Goal: Task Accomplishment & Management: Manage account settings

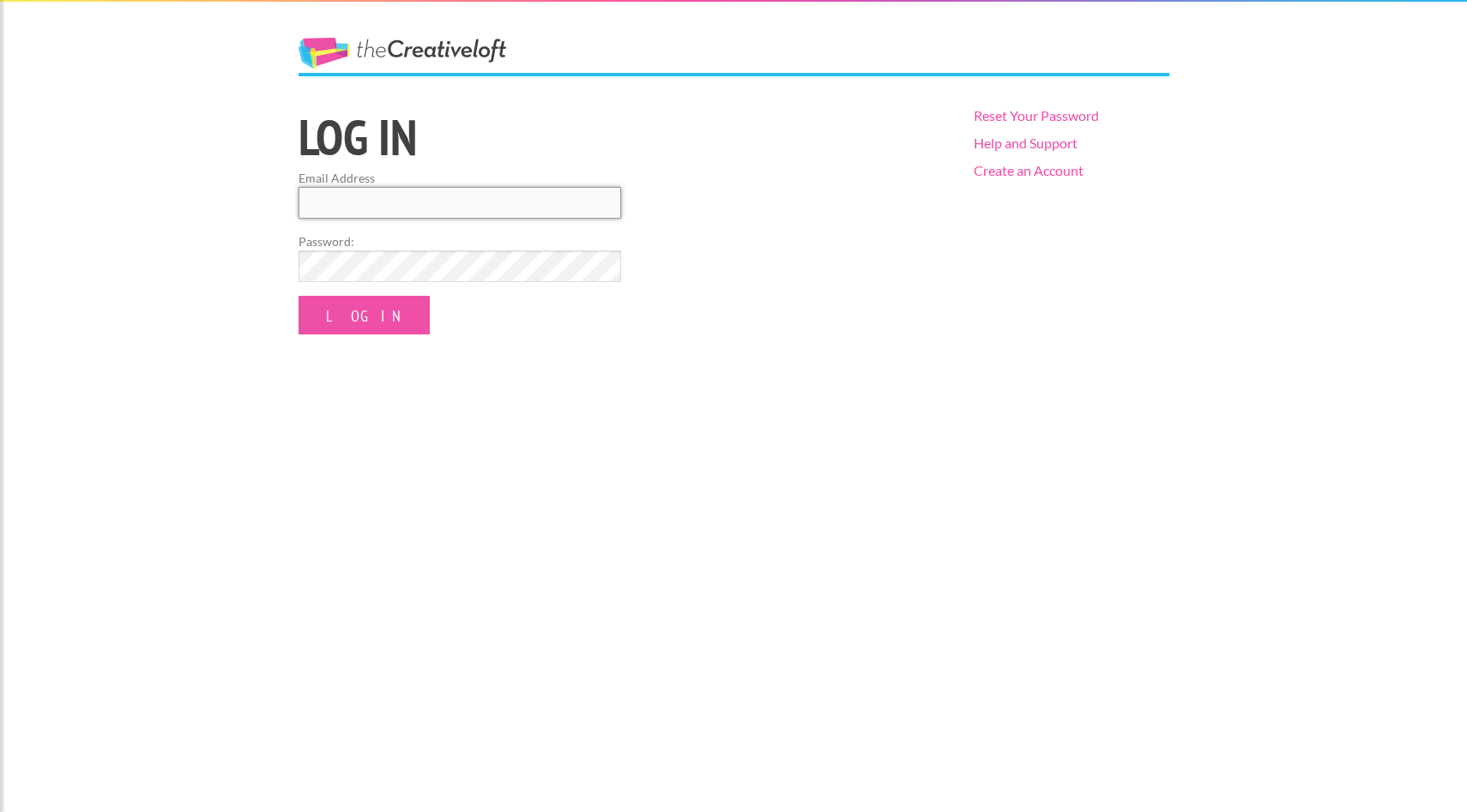
drag, startPoint x: 0, startPoint y: 0, endPoint x: 501, endPoint y: 194, distance: 537.2
click at [501, 193] on input "Email Address" at bounding box center [459, 203] width 322 height 32
type input "luchinina.katerina@gmail.com"
click at [379, 333] on input "Log In" at bounding box center [364, 314] width 131 height 38
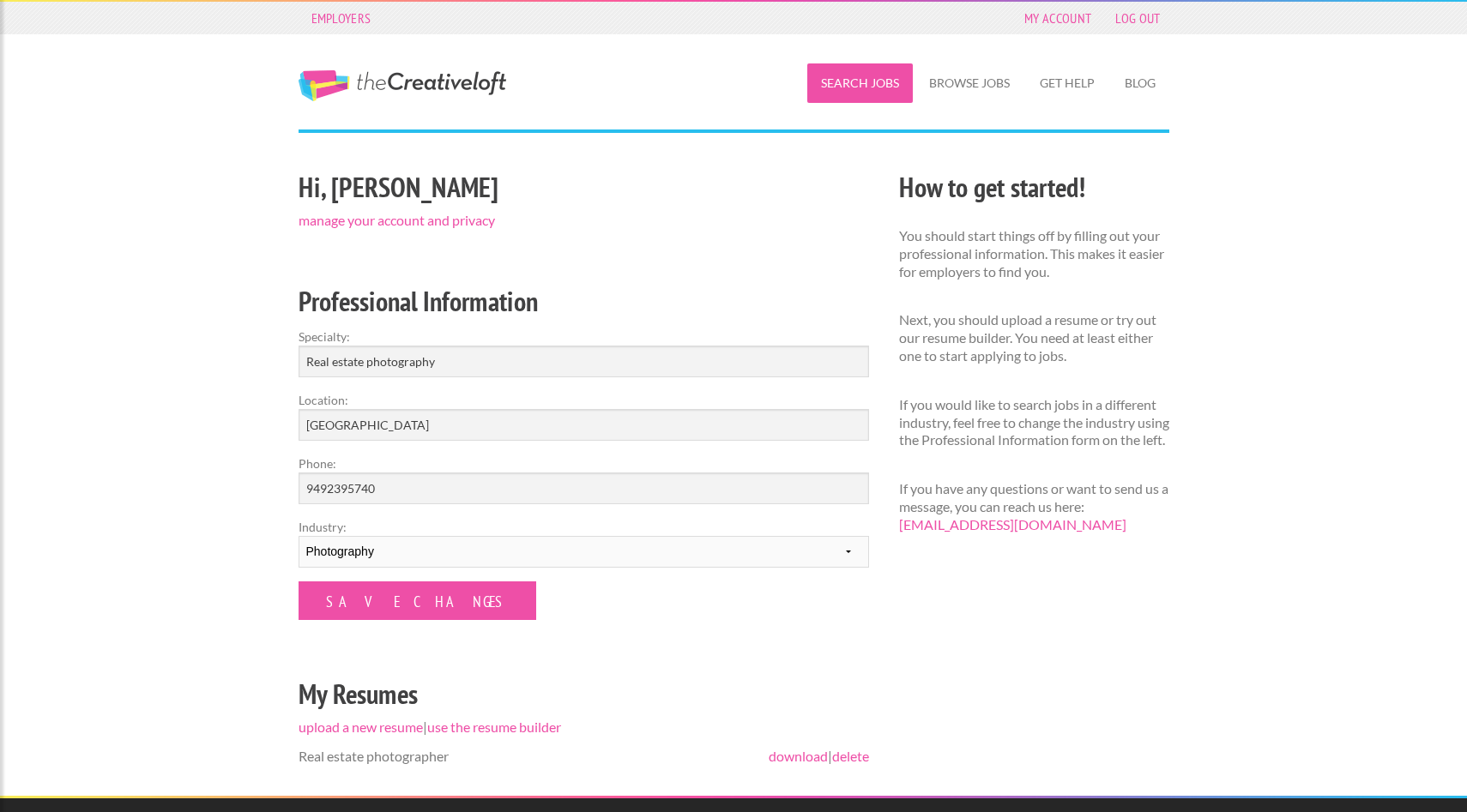
click at [852, 89] on link "Search Jobs" at bounding box center [860, 83] width 105 height 39
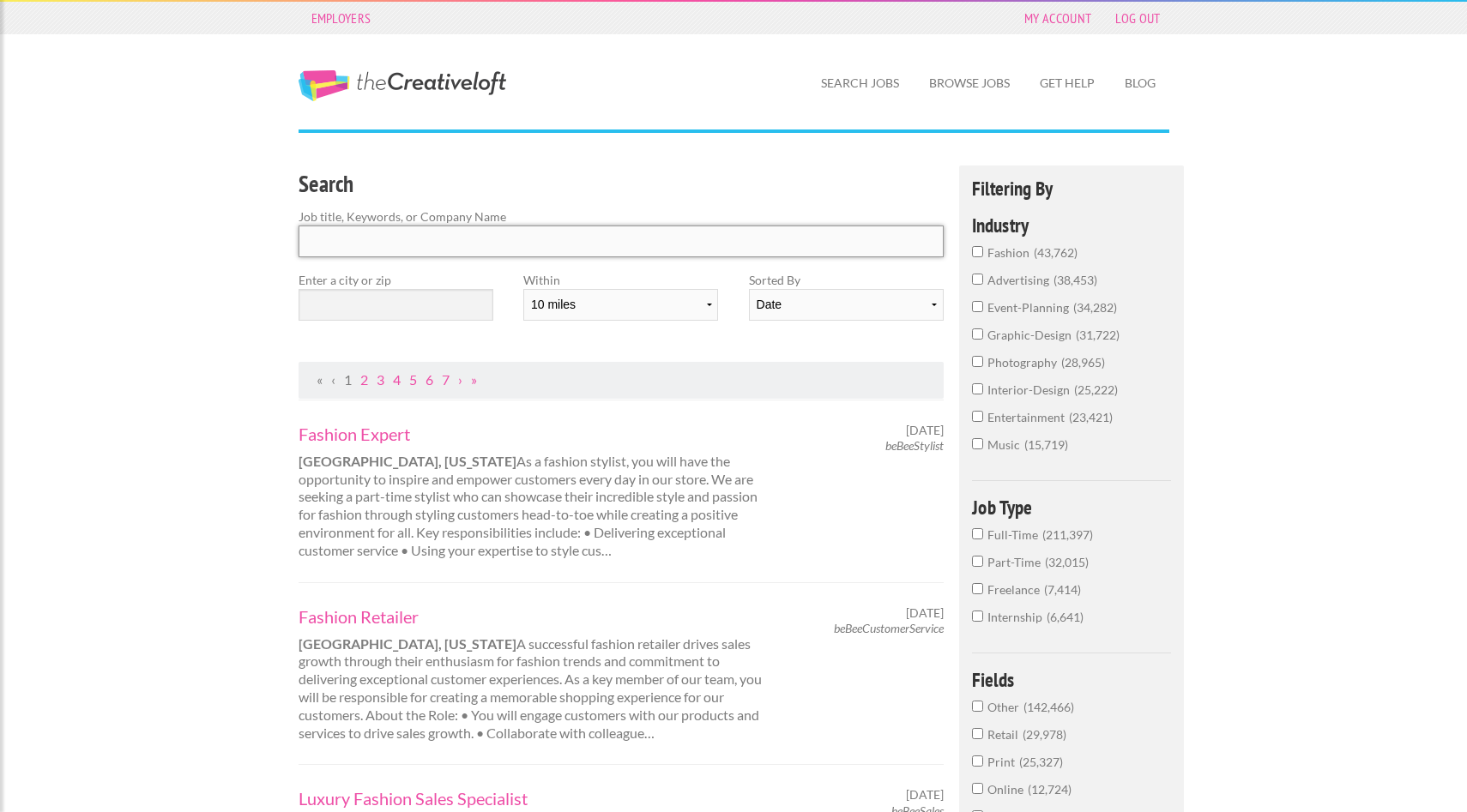
click at [381, 245] on input "Search" at bounding box center [621, 241] width 646 height 32
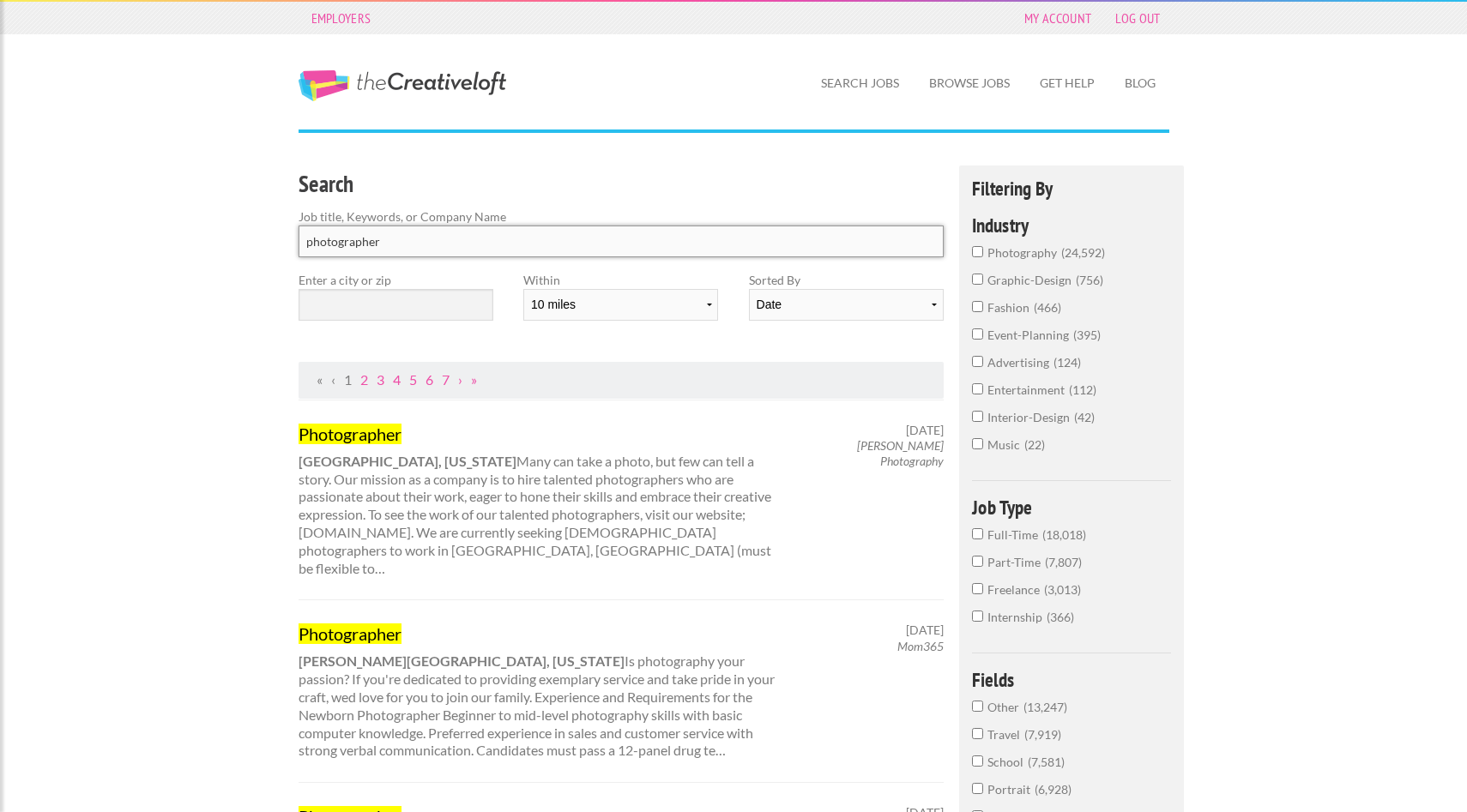
type input "photographer"
click at [371, 302] on input "text" at bounding box center [396, 304] width 195 height 32
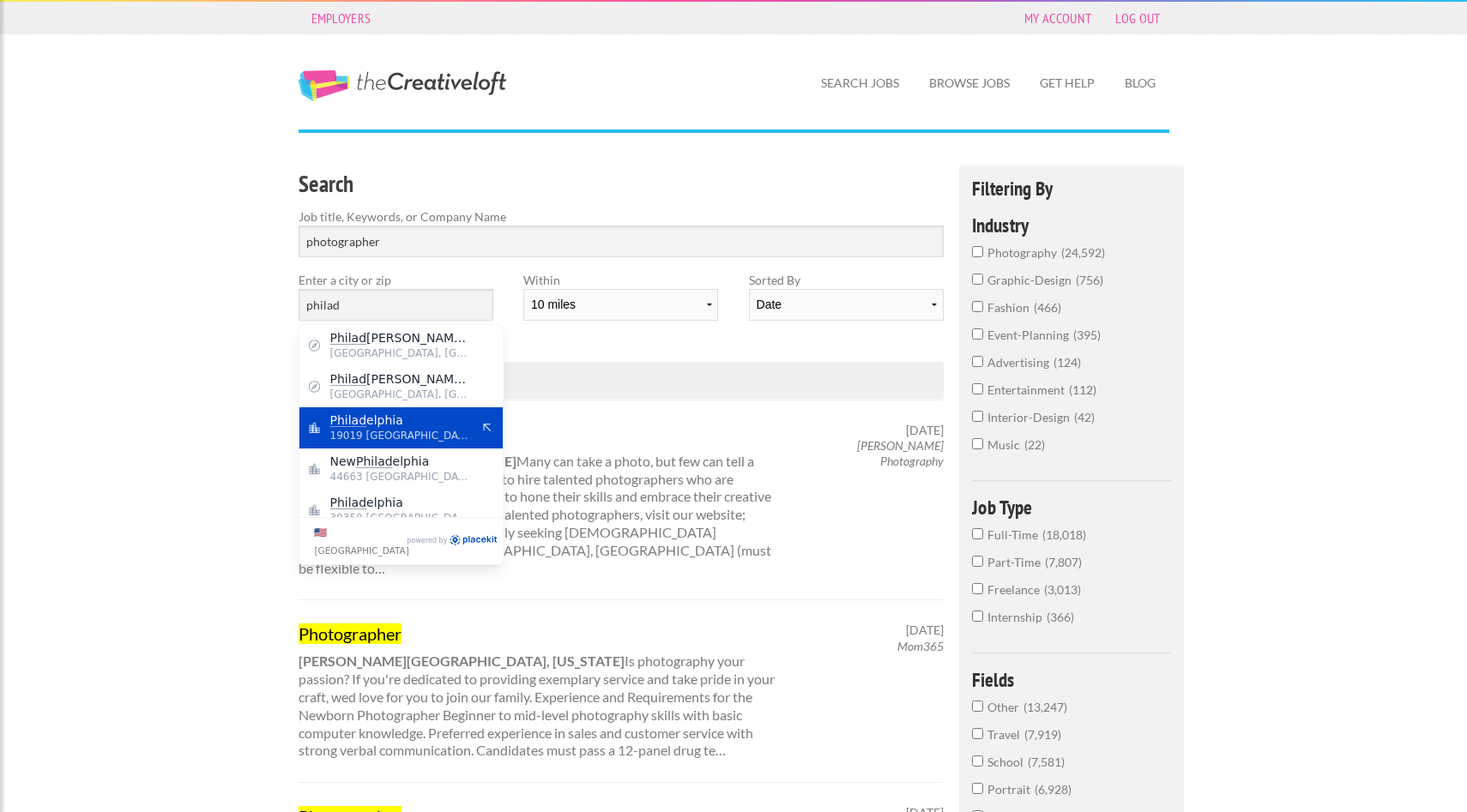
click at [404, 428] on span "19019 United States of America" at bounding box center [400, 436] width 141 height 16
type input "Philadelphia"
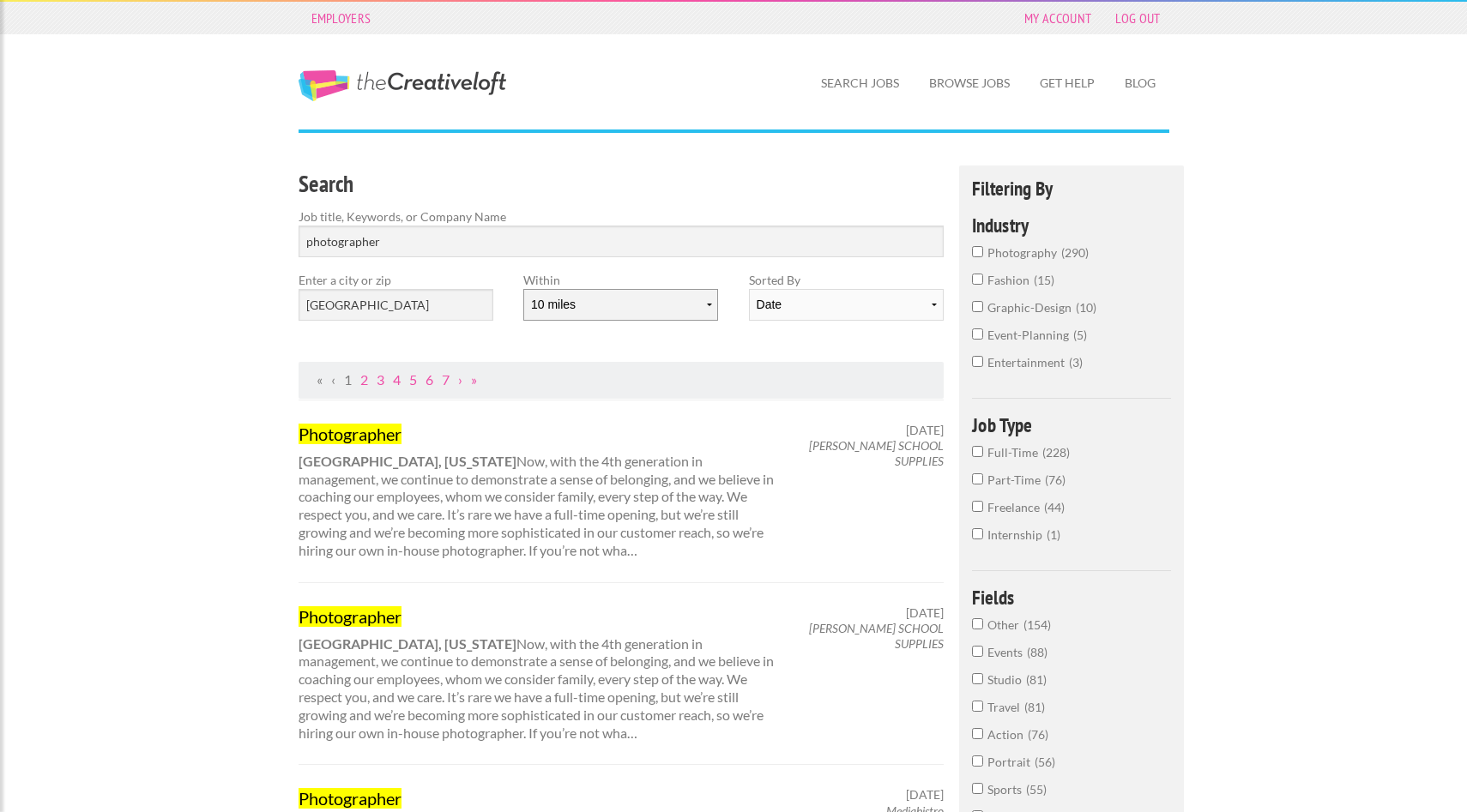
click at [675, 304] on select "10 miles 20 miles 50 miles 100 miles 200 miles 300 miles 400 miles 500 miles" at bounding box center [621, 304] width 195 height 32
select select "20"
click at [524, 289] on select "10 miles 20 miles 50 miles 100 miles 200 miles 300 miles 400 miles 500 miles" at bounding box center [621, 304] width 195 height 32
click at [834, 307] on select "Date Relevance" at bounding box center [847, 304] width 195 height 32
click at [749, 289] on select "Date Relevance" at bounding box center [847, 304] width 195 height 32
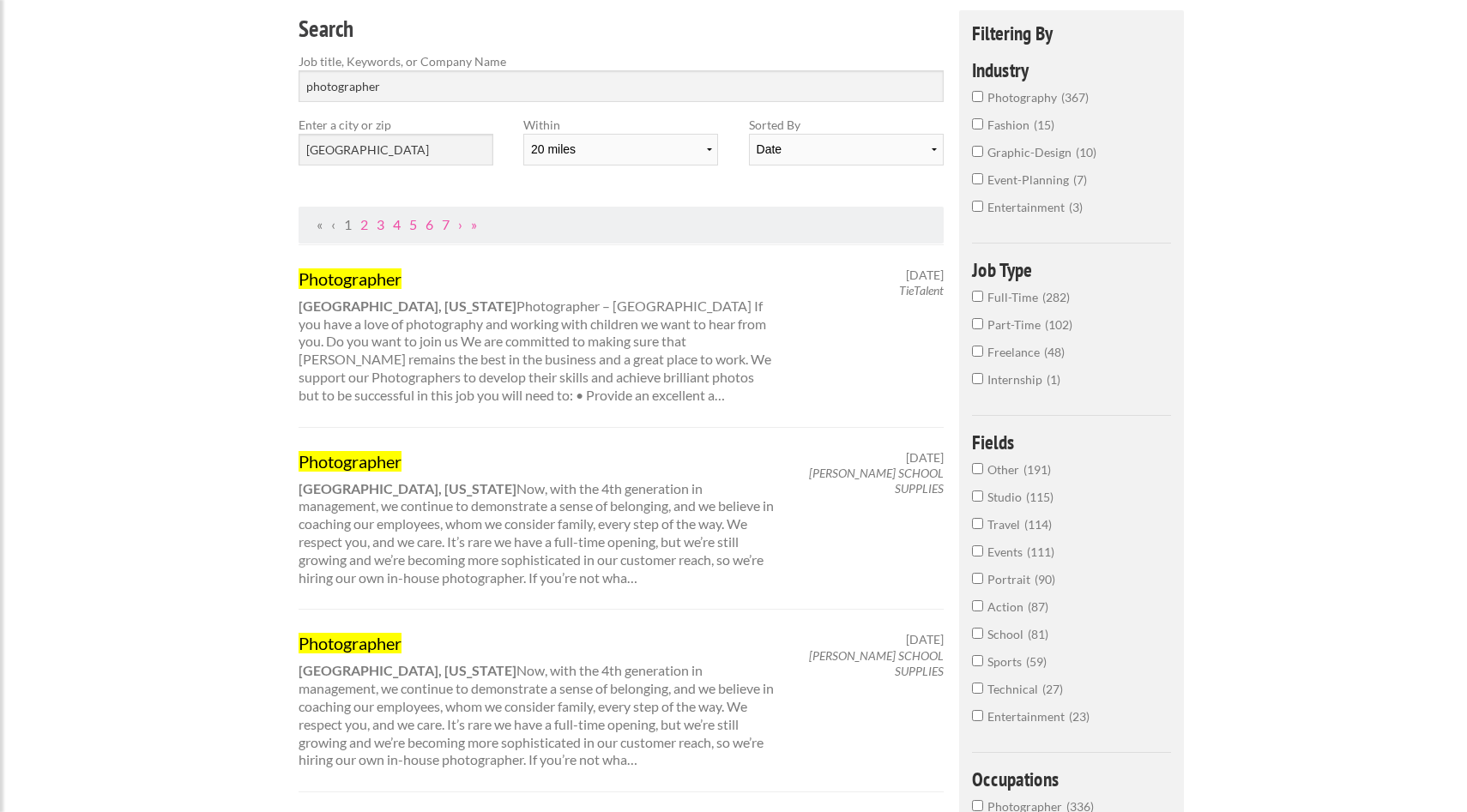
scroll to position [76, 0]
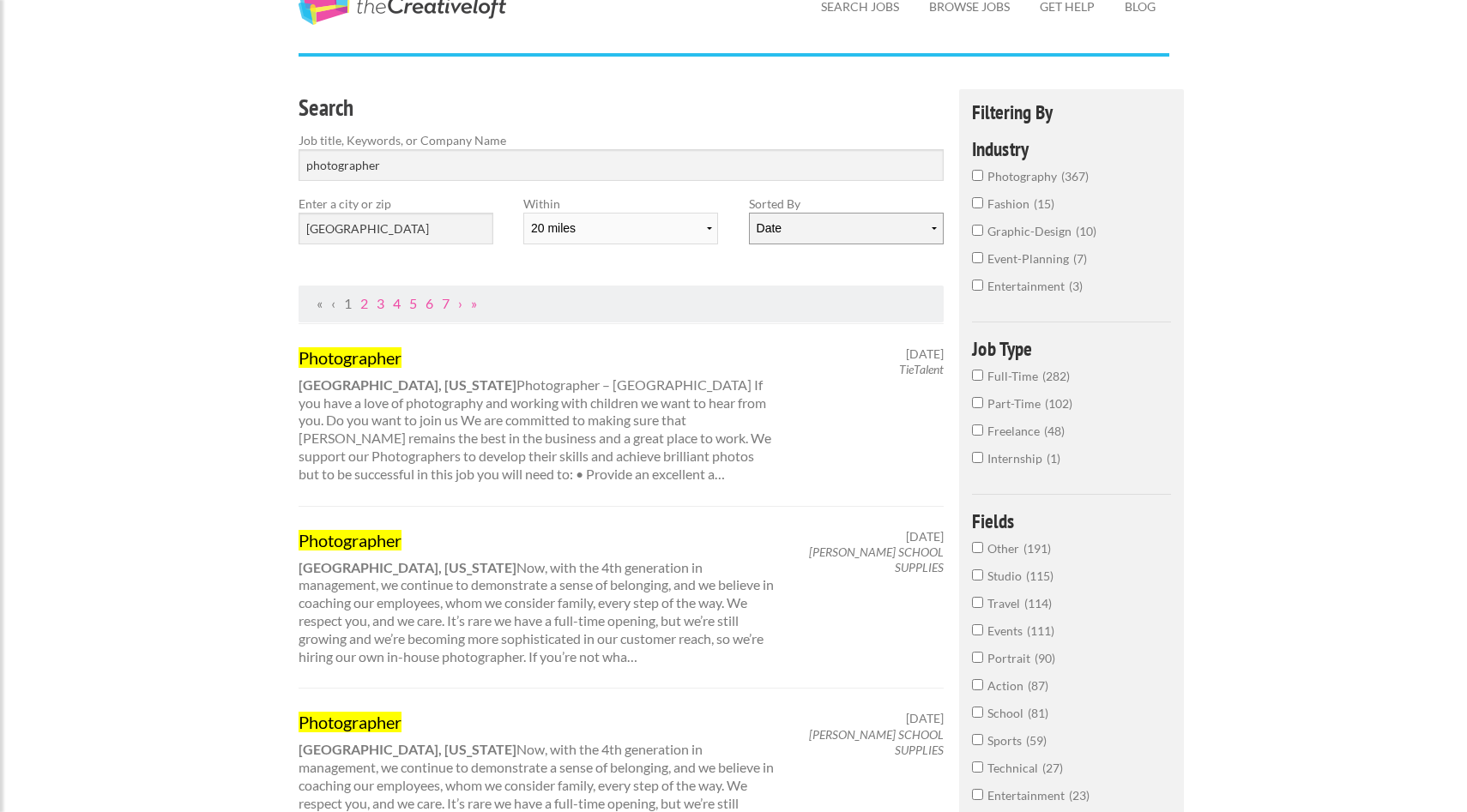
click at [863, 226] on select "Date Relevance" at bounding box center [847, 229] width 195 height 32
click at [749, 213] on select "Date Relevance" at bounding box center [847, 229] width 195 height 32
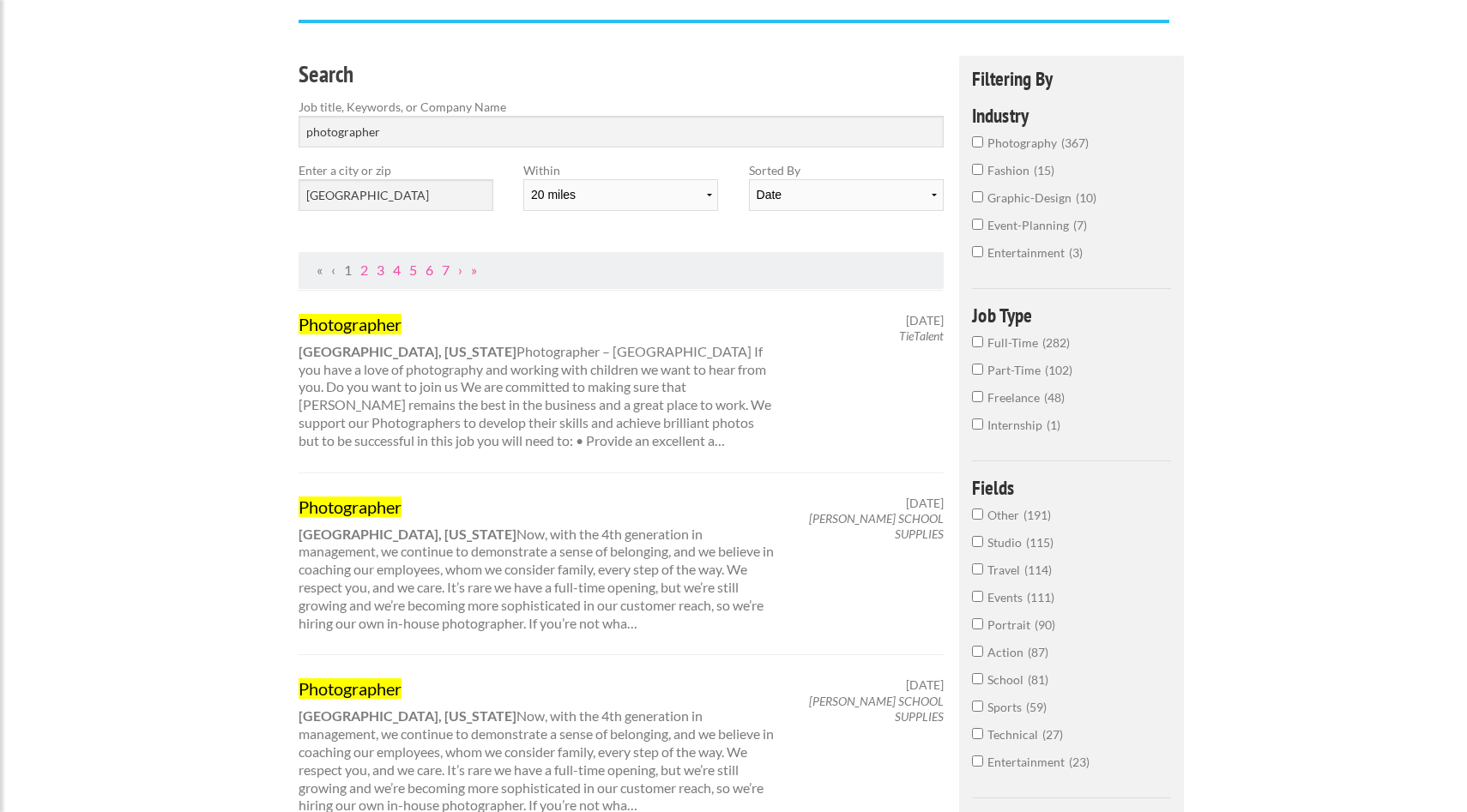
scroll to position [0, 0]
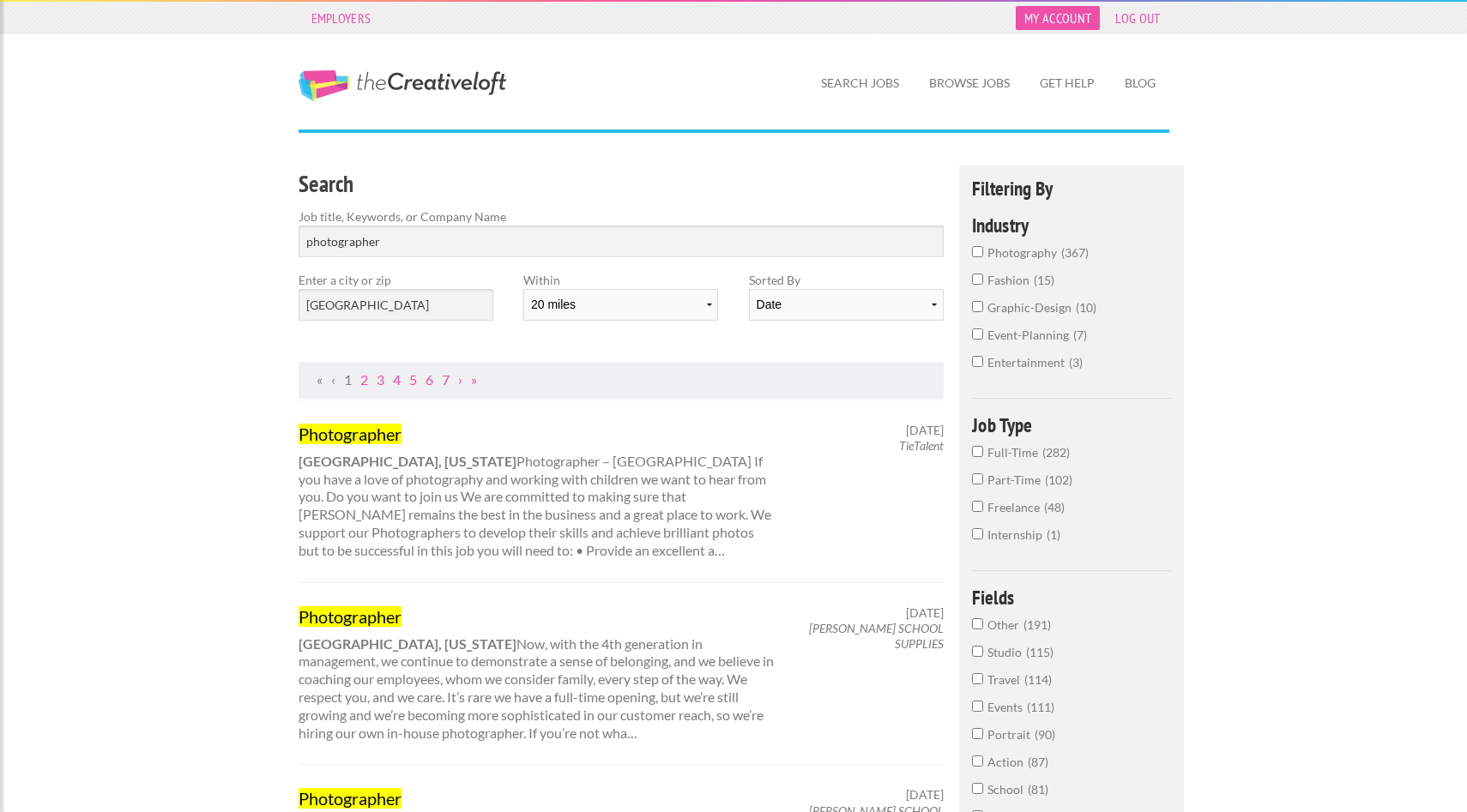
click at [1052, 20] on link "My Account" at bounding box center [1057, 18] width 84 height 24
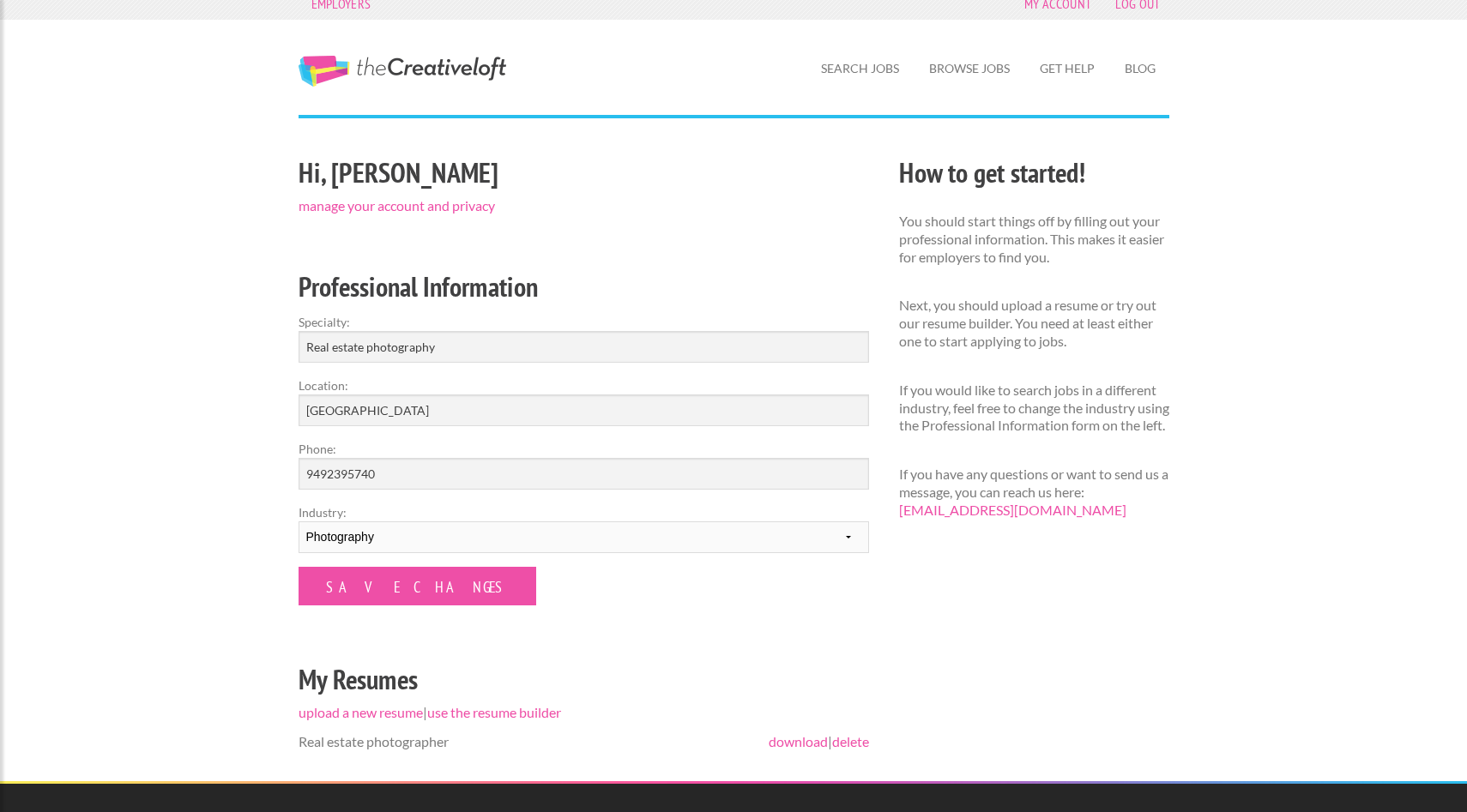
scroll to position [17, 0]
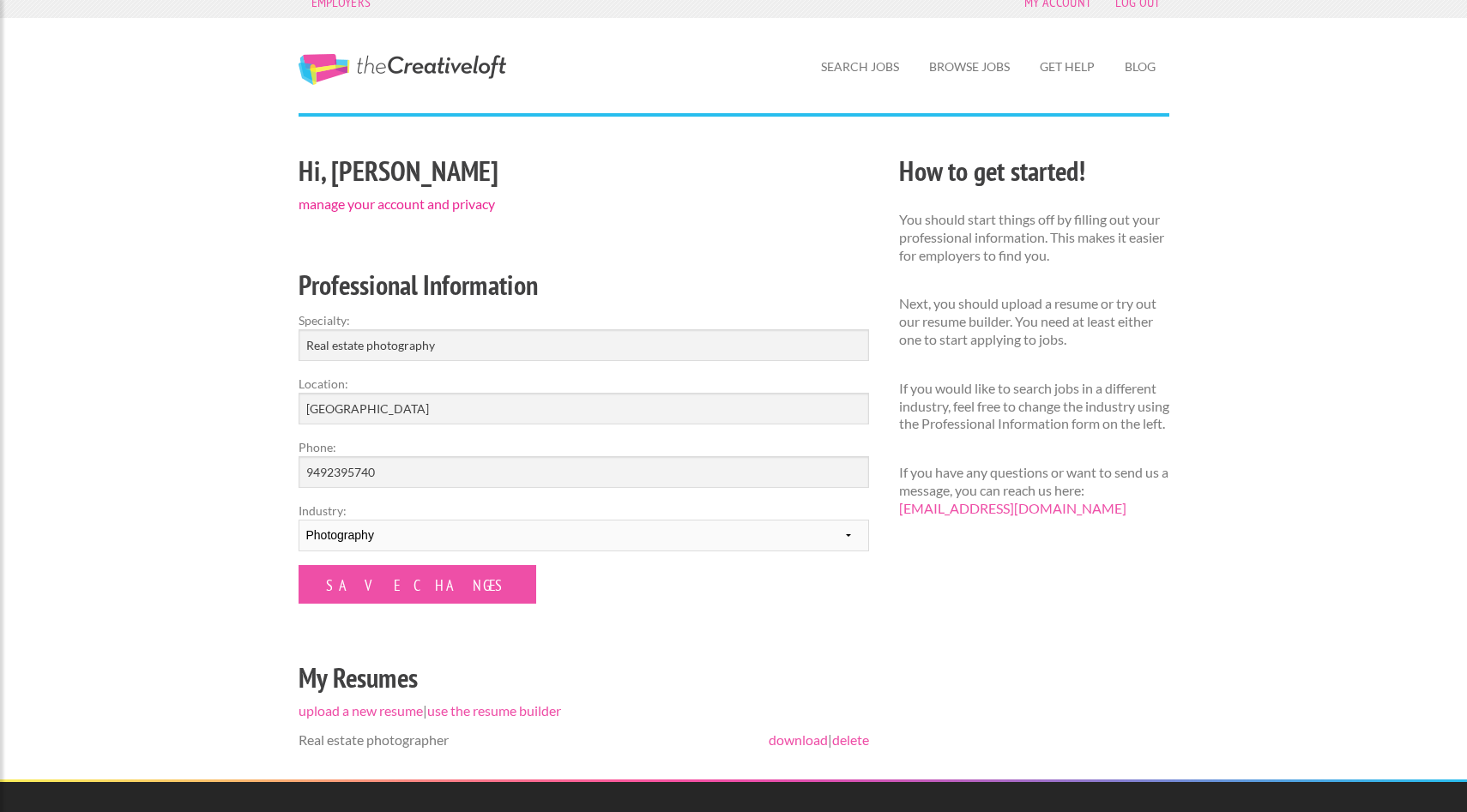
click at [432, 204] on link "manage your account and privacy" at bounding box center [396, 203] width 196 height 17
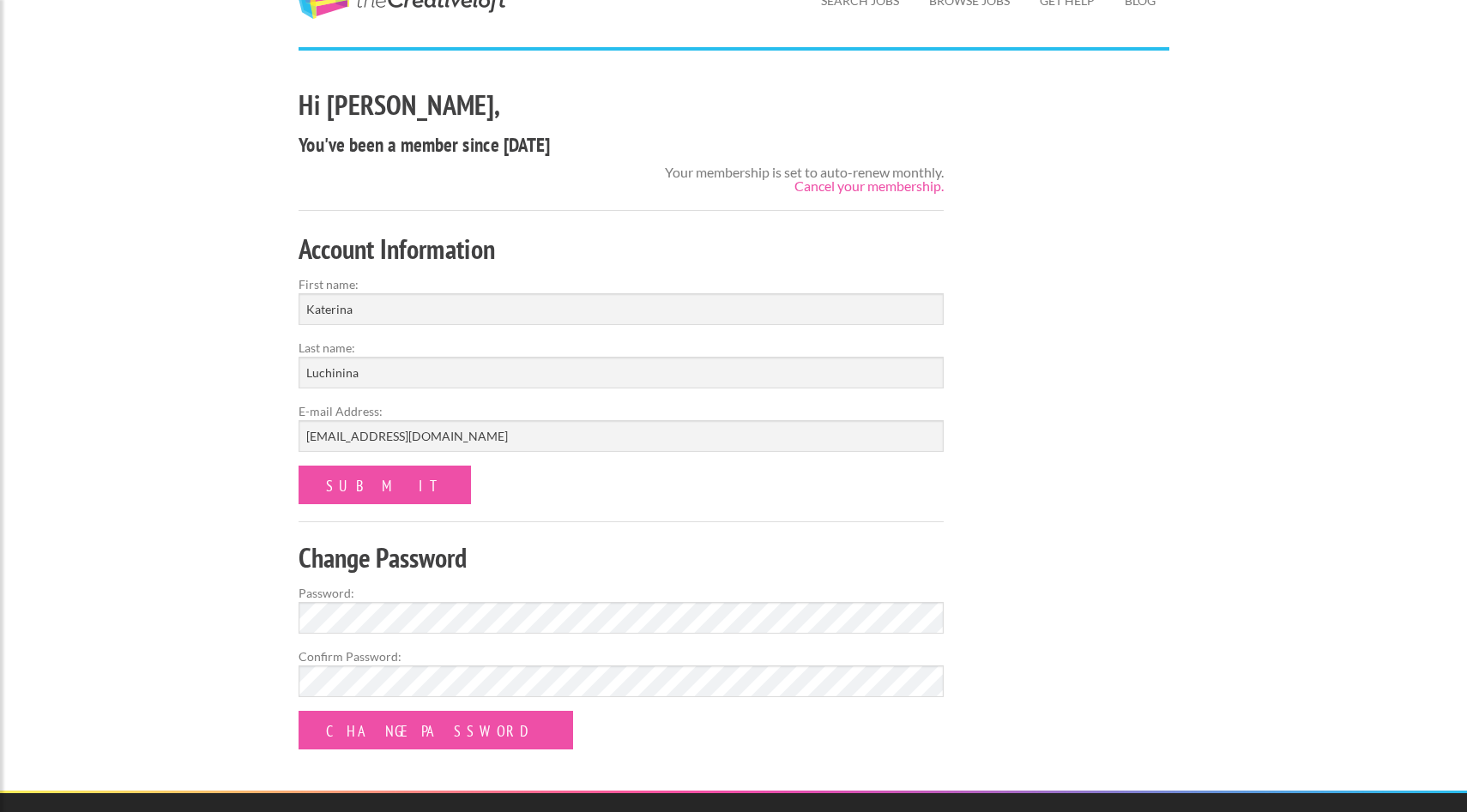
scroll to position [81, 0]
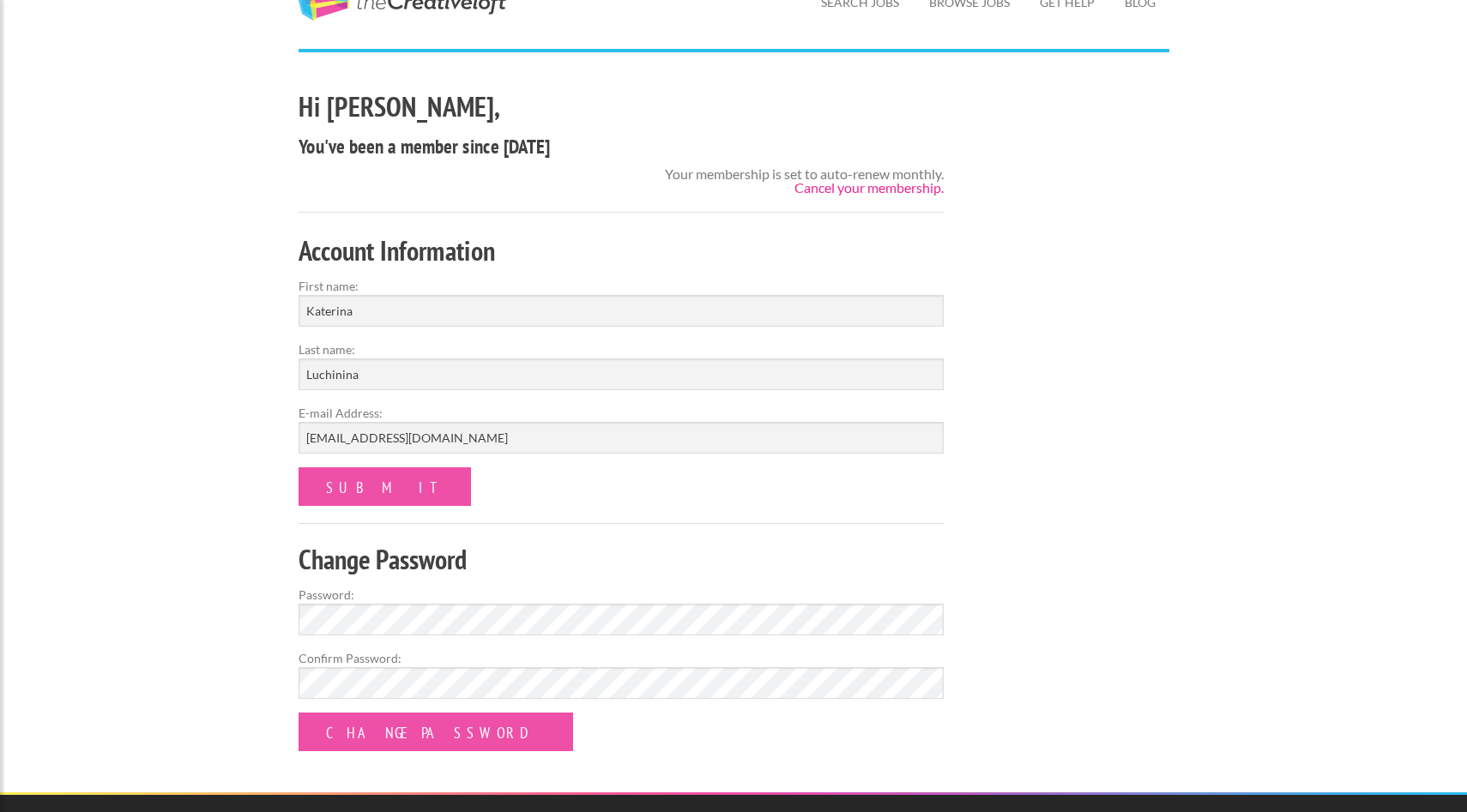
click at [880, 185] on link "Cancel your membership." at bounding box center [869, 187] width 149 height 17
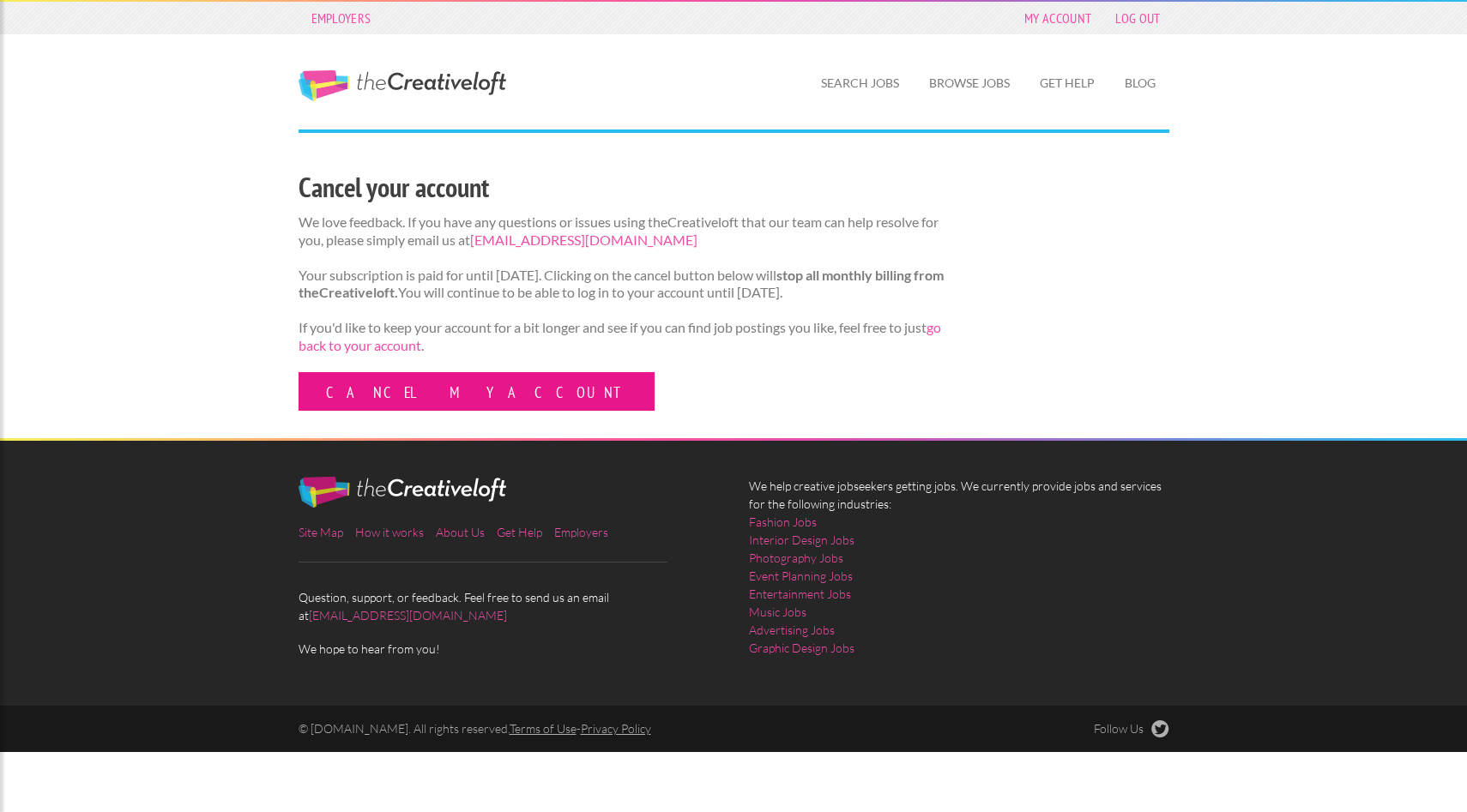
click at [402, 409] on link "Cancel my account" at bounding box center [476, 391] width 356 height 38
